Goal: Task Accomplishment & Management: Use online tool/utility

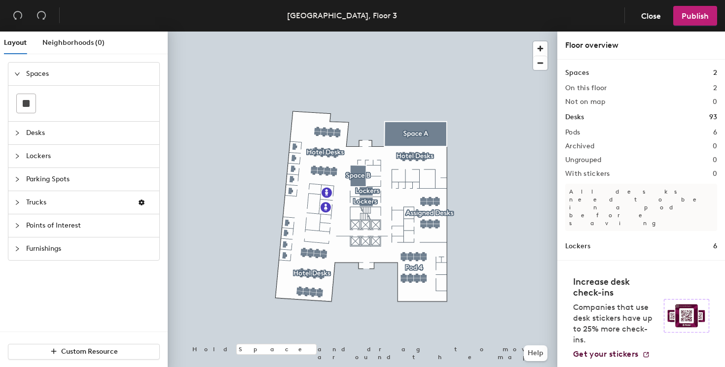
click at [23, 132] on div at bounding box center [20, 133] width 12 height 11
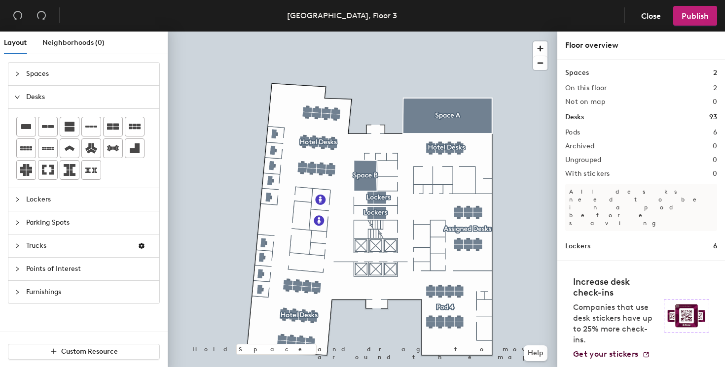
click at [292, 95] on div "Layout Neighborhoods (0) Spaces Desks Lockers Parking Spots Trucks Points of In…" at bounding box center [362, 202] width 725 height 340
click at [28, 207] on span "Lockers" at bounding box center [89, 199] width 127 height 23
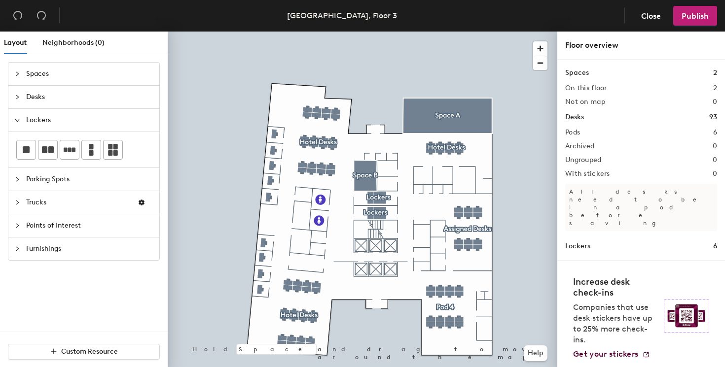
click at [58, 181] on span "Parking Spots" at bounding box center [89, 179] width 127 height 23
click at [34, 227] on span "Points of Interest" at bounding box center [89, 225] width 127 height 23
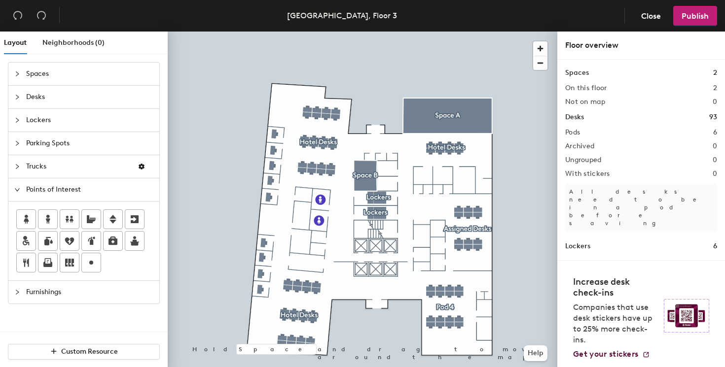
click at [42, 291] on span "Furnishings" at bounding box center [89, 292] width 127 height 23
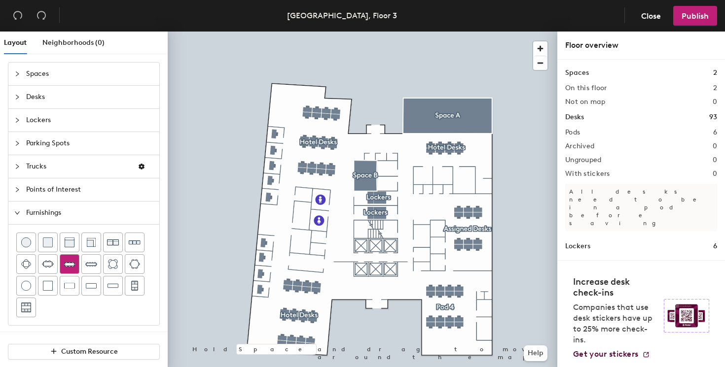
scroll to position [2, 0]
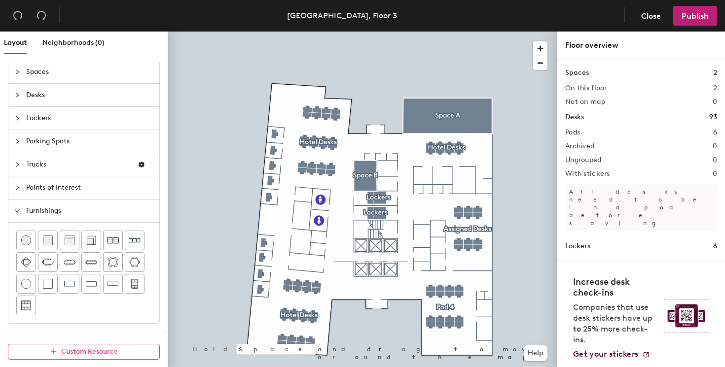
click at [75, 352] on span "Custom Resource" at bounding box center [89, 352] width 57 height 8
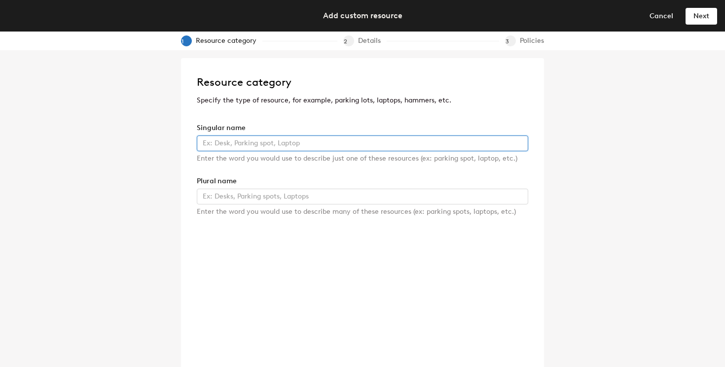
click at [290, 140] on input "text" at bounding box center [362, 144] width 331 height 16
type input "c"
type input "car"
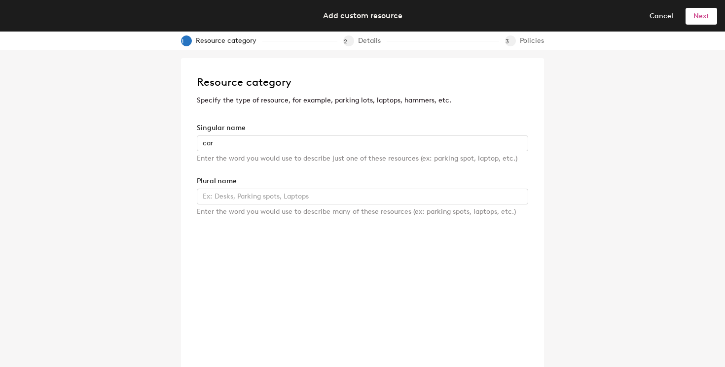
click at [692, 16] on button "Next" at bounding box center [701, 16] width 32 height 16
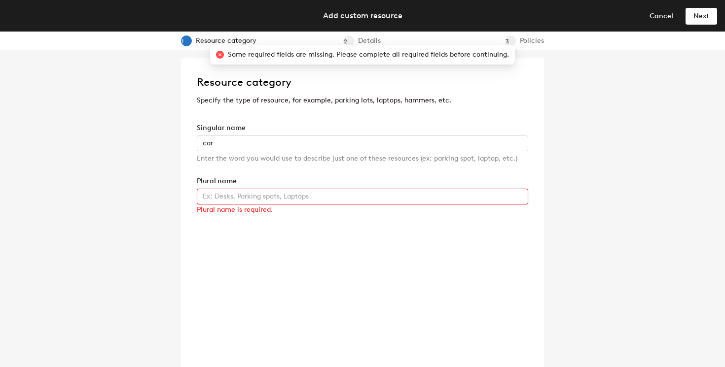
click at [331, 197] on input "text" at bounding box center [362, 197] width 331 height 16
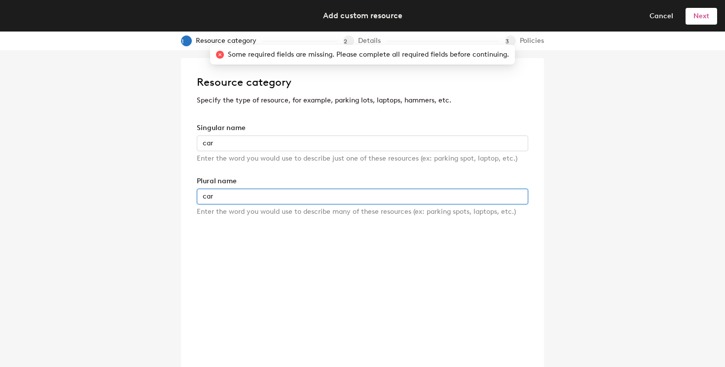
type input "car"
click at [690, 19] on button "Next" at bounding box center [701, 16] width 32 height 16
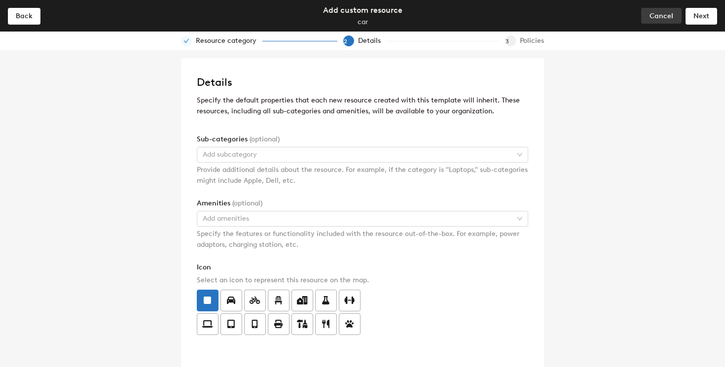
click at [658, 19] on span "Cancel" at bounding box center [661, 16] width 24 height 8
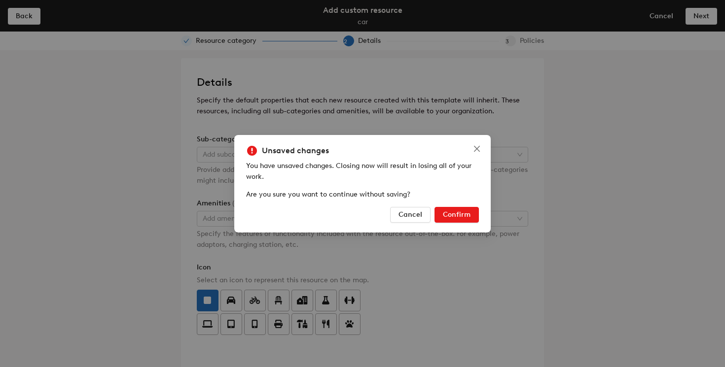
click at [467, 212] on span "Confirm" at bounding box center [457, 215] width 28 height 8
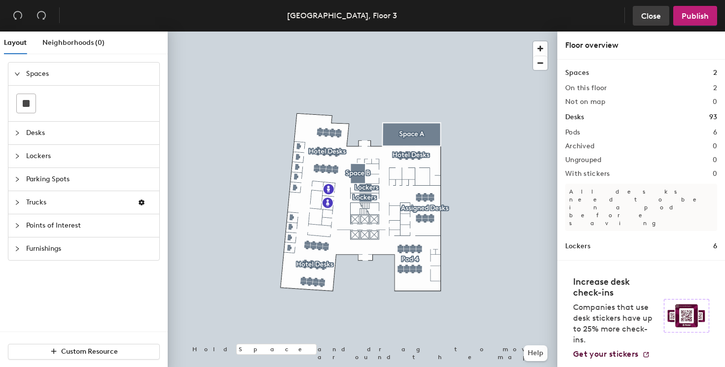
click at [649, 15] on span "Close" at bounding box center [651, 15] width 20 height 9
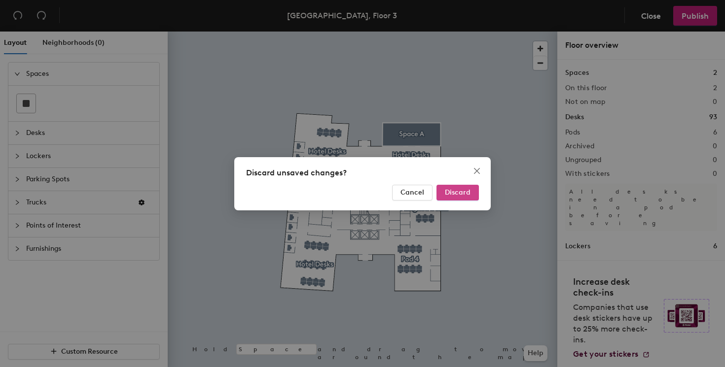
click at [447, 186] on button "Discard" at bounding box center [457, 193] width 42 height 16
